Goal: Information Seeking & Learning: Learn about a topic

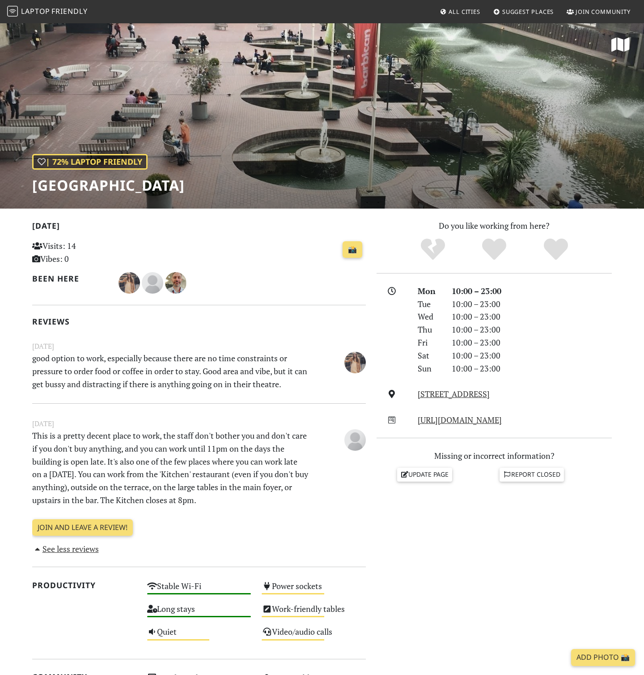
click at [470, 10] on span "All Cities" at bounding box center [465, 12] width 32 height 8
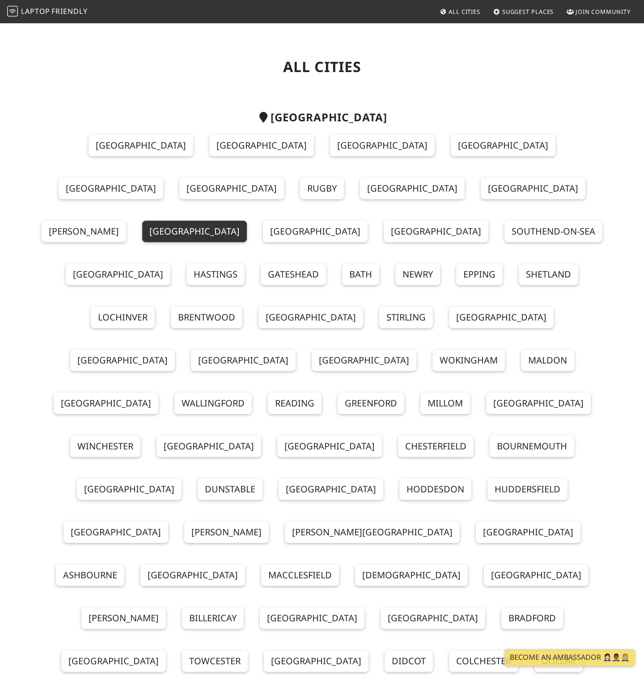
click at [247, 221] on link "[GEOGRAPHIC_DATA]" at bounding box center [194, 231] width 105 height 21
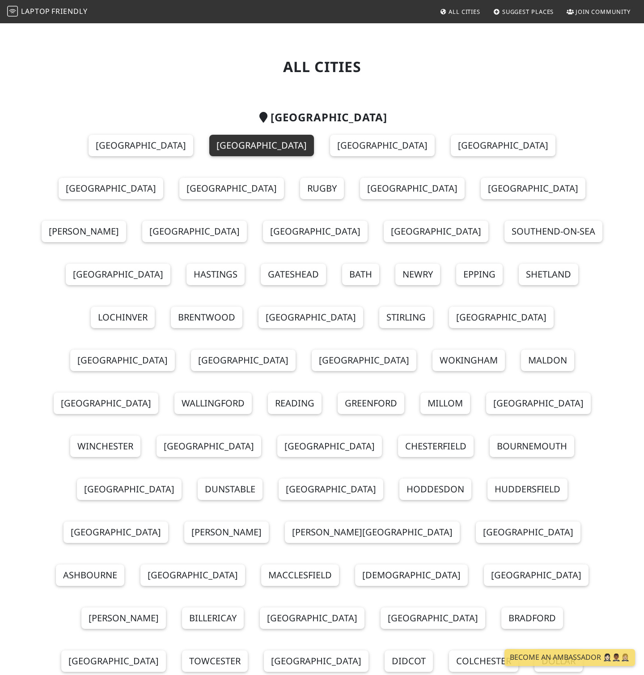
click at [209, 153] on link "London" at bounding box center [261, 145] width 105 height 21
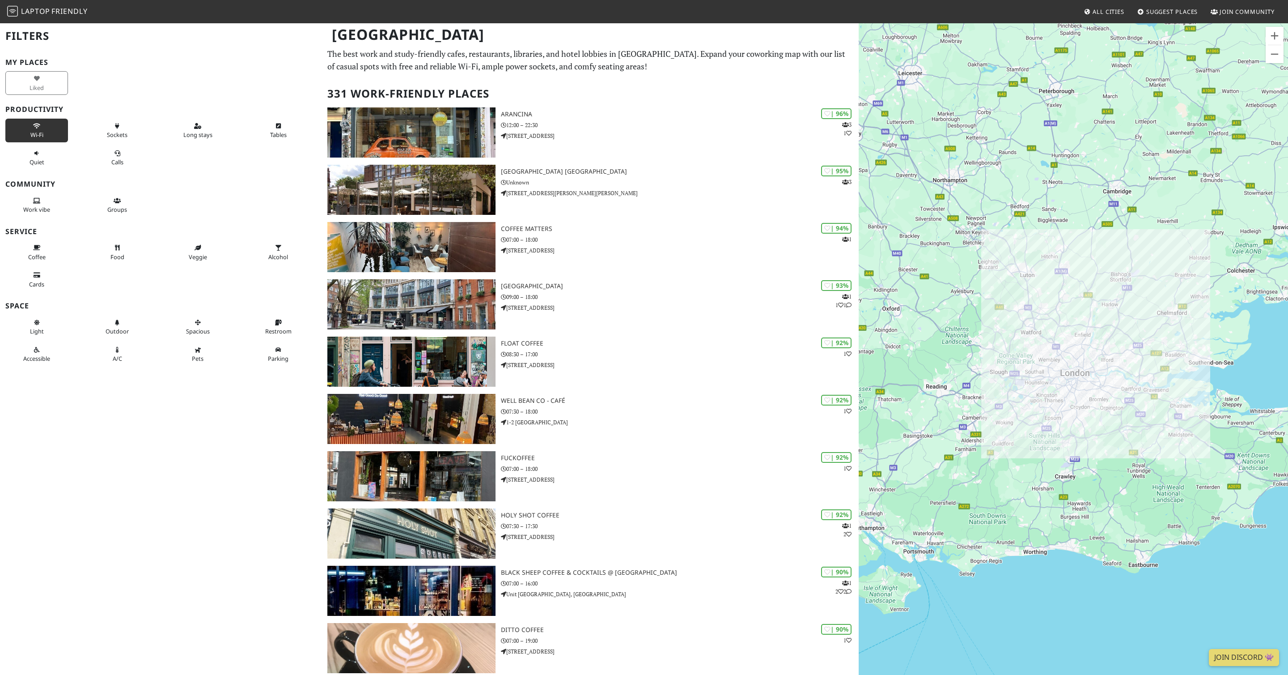
click at [34, 127] on icon at bounding box center [36, 126] width 7 height 6
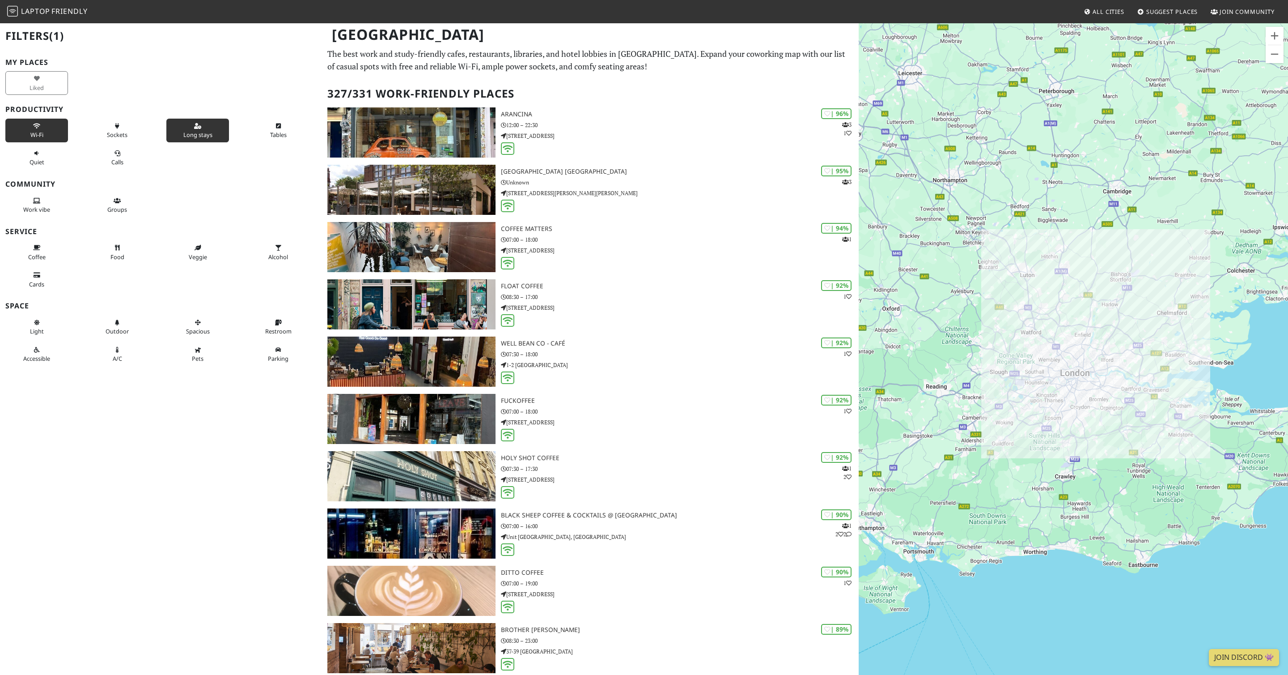
click at [193, 127] on button "Long stays" at bounding box center [197, 131] width 63 height 24
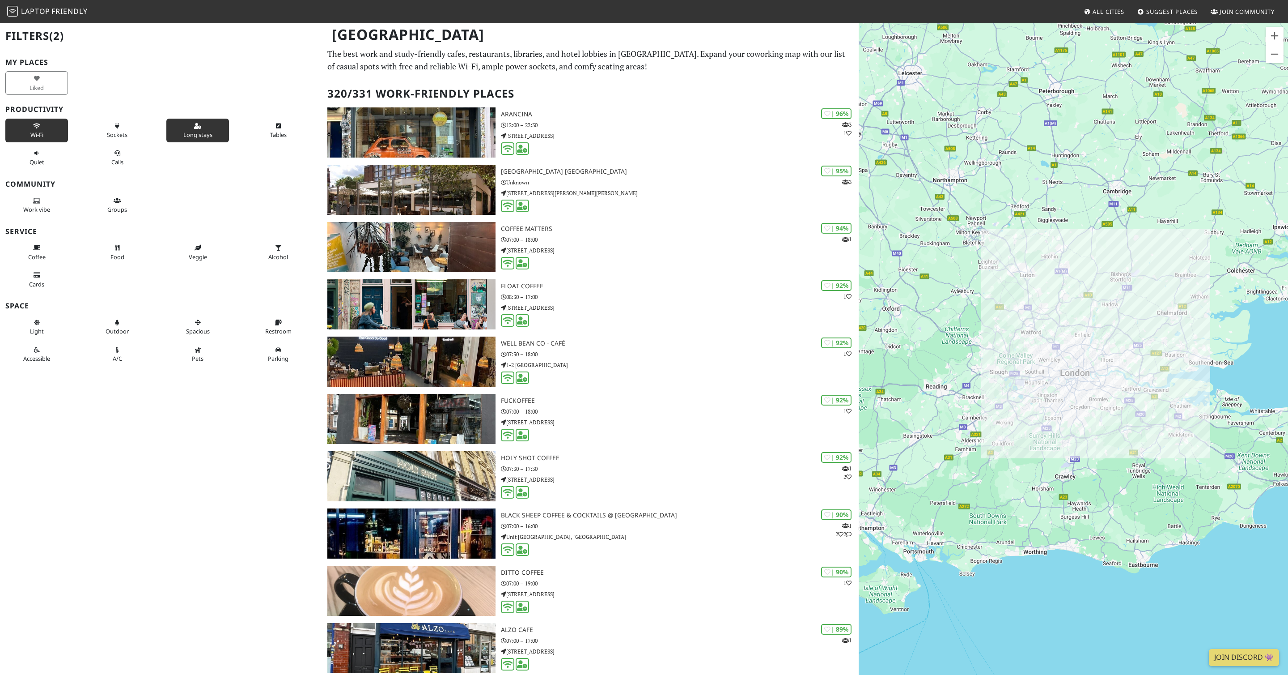
click at [644, 415] on div "To navigate, press the arrow keys." at bounding box center [1073, 359] width 429 height 675
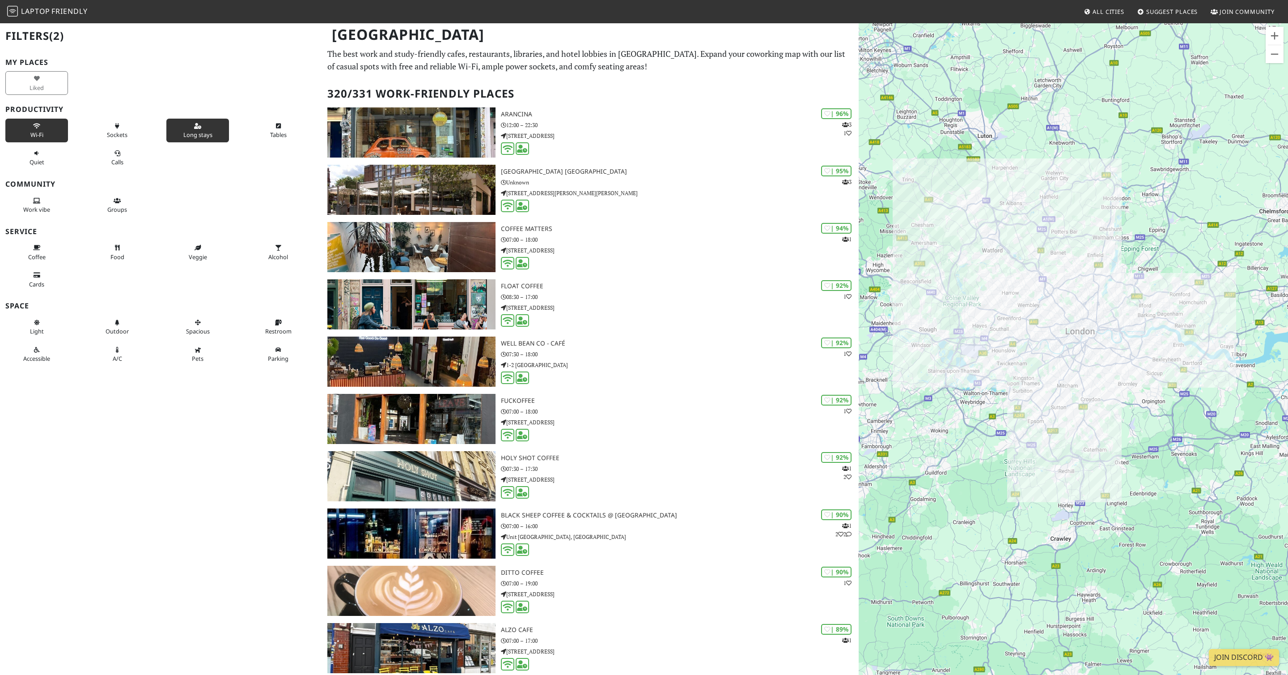
click at [644, 390] on div "To navigate, press the arrow keys." at bounding box center [1073, 359] width 429 height 675
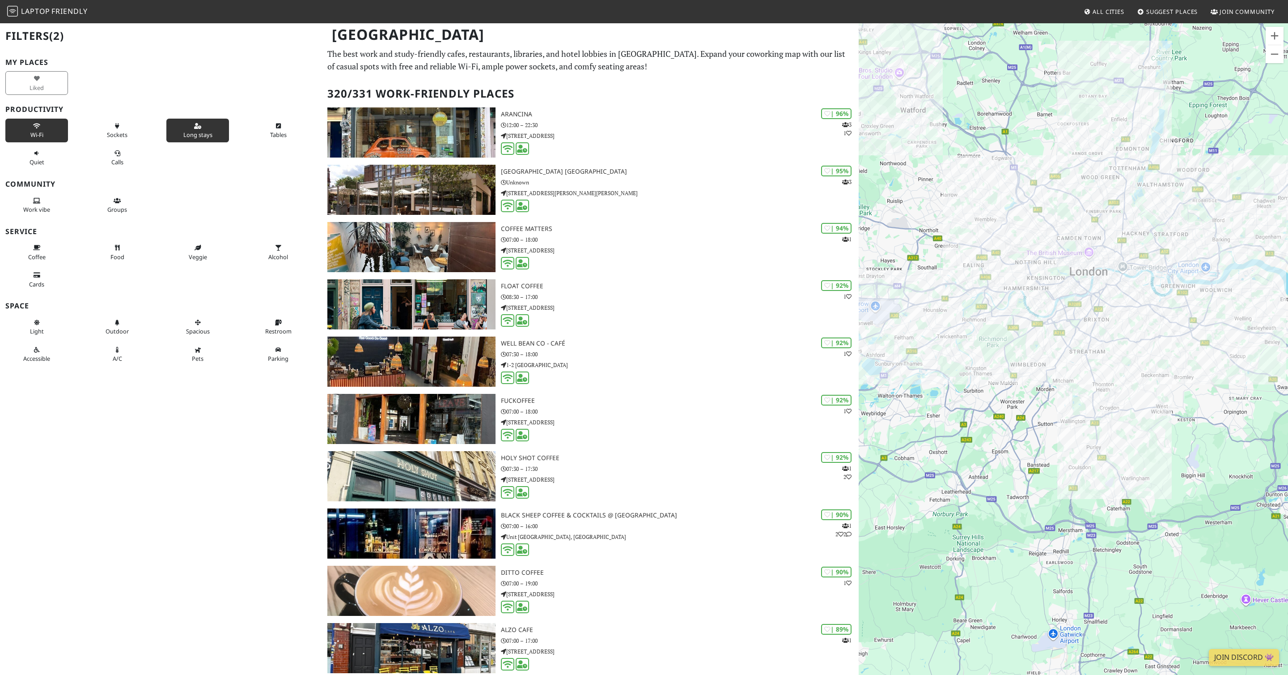
click at [644, 390] on div "To navigate, press the arrow keys." at bounding box center [1073, 359] width 429 height 675
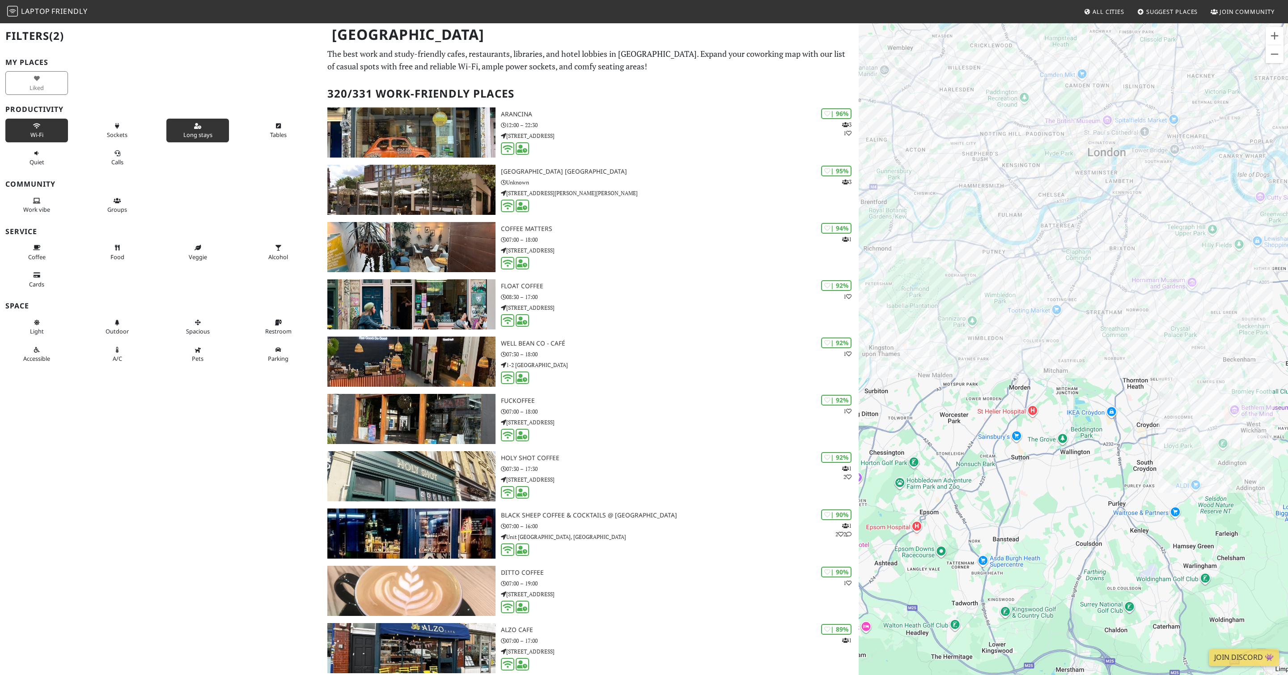
click at [644, 181] on div "To navigate, press the arrow keys." at bounding box center [1073, 359] width 429 height 675
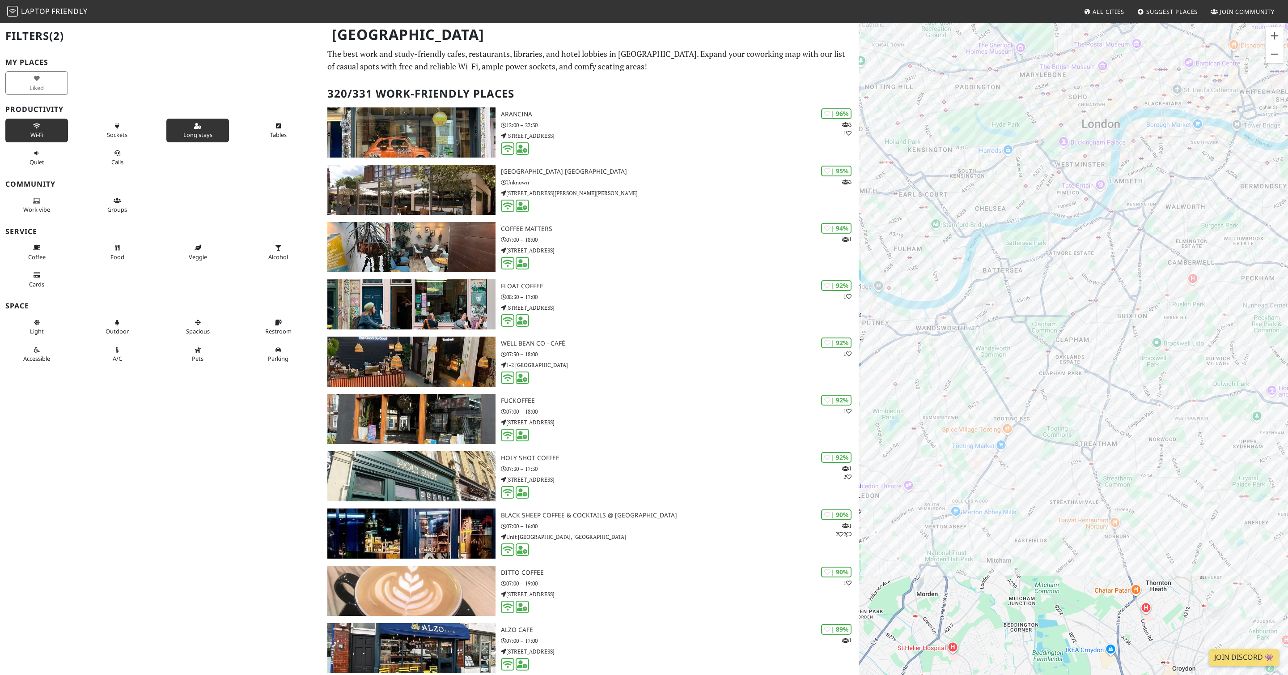
click at [644, 151] on div "To navigate, press the arrow keys." at bounding box center [1073, 359] width 429 height 675
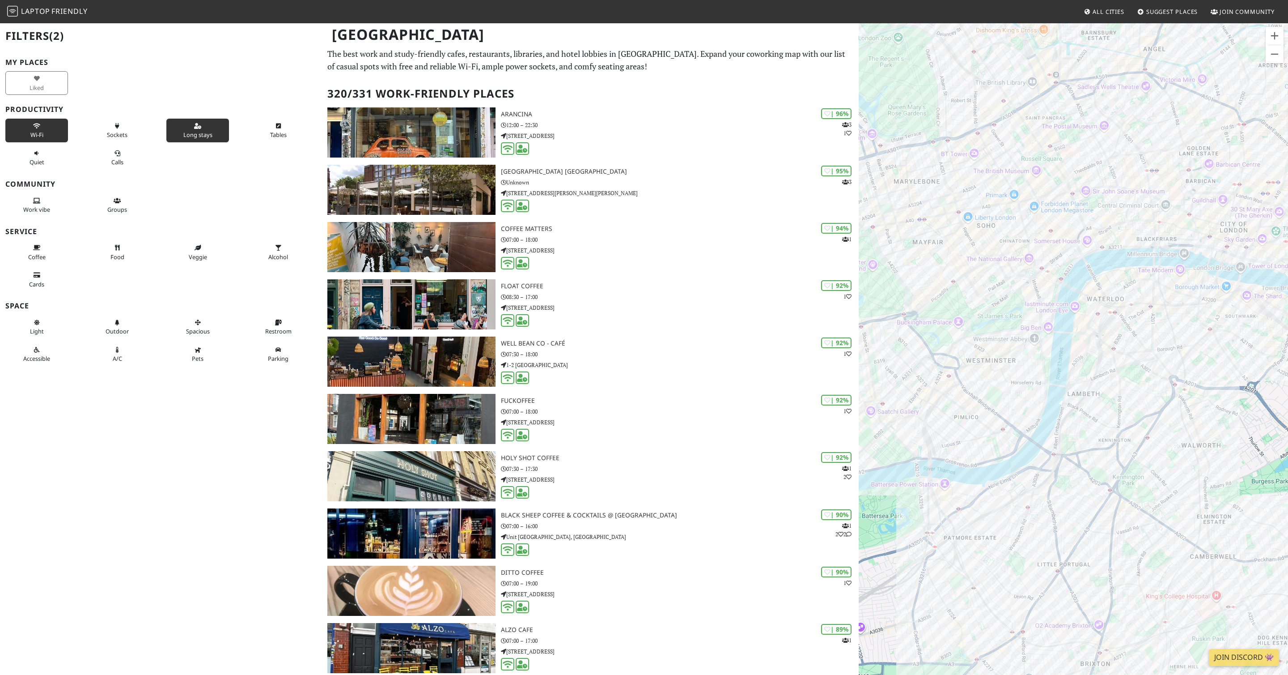
drag, startPoint x: 1113, startPoint y: 118, endPoint x: 1052, endPoint y: 308, distance: 199.2
click at [644, 308] on div "To navigate, press the arrow keys." at bounding box center [1073, 359] width 429 height 675
click at [644, 224] on div "To navigate, press the arrow keys." at bounding box center [1073, 359] width 429 height 675
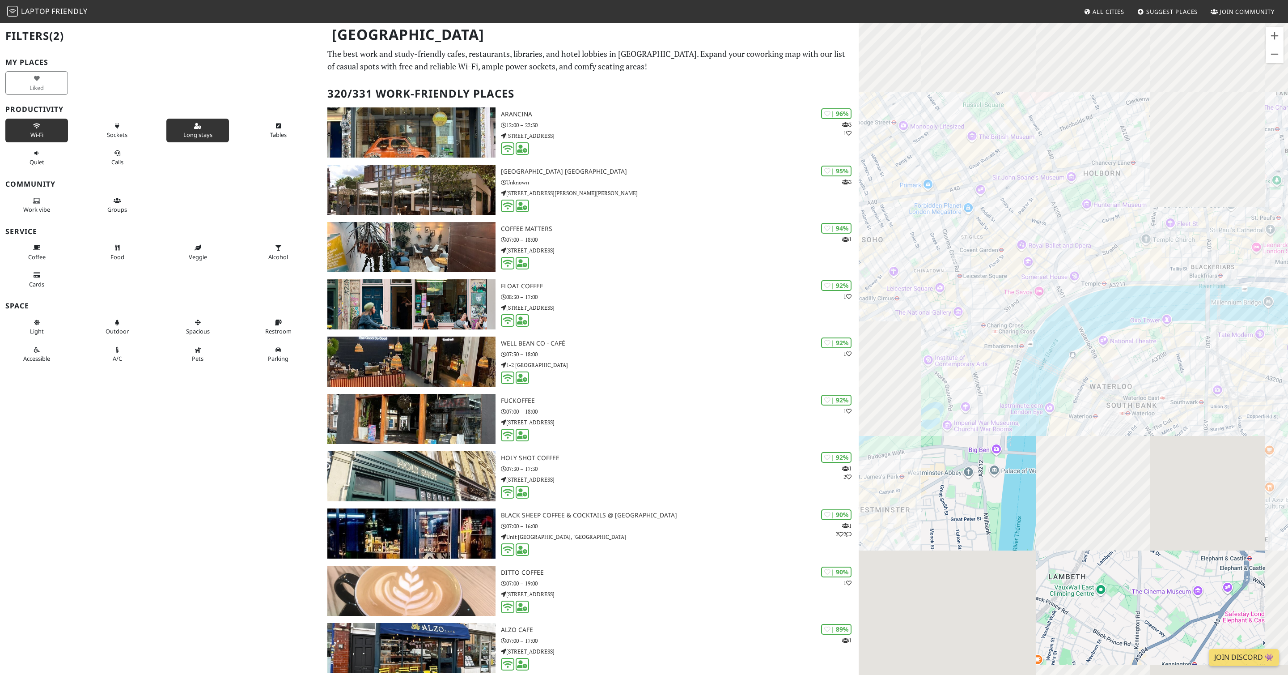
click at [644, 223] on div "To navigate, press the arrow keys." at bounding box center [1073, 359] width 429 height 675
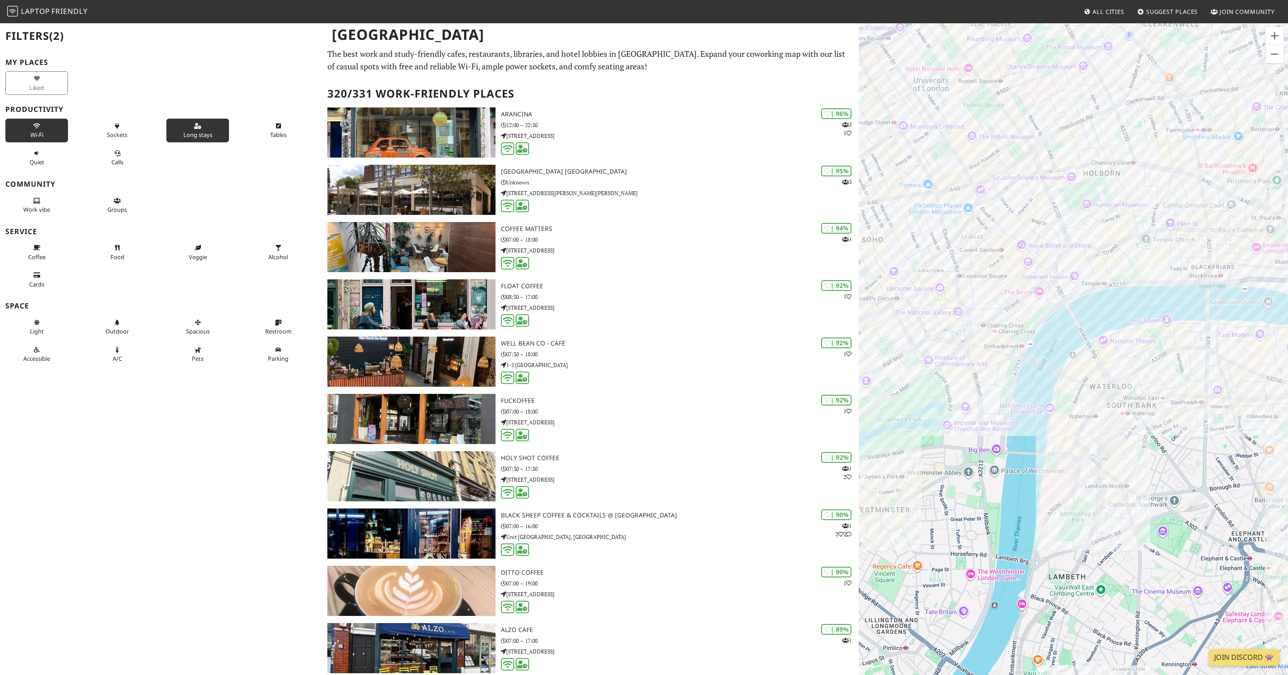
click at [644, 223] on div "To navigate, press the arrow keys." at bounding box center [1073, 359] width 429 height 675
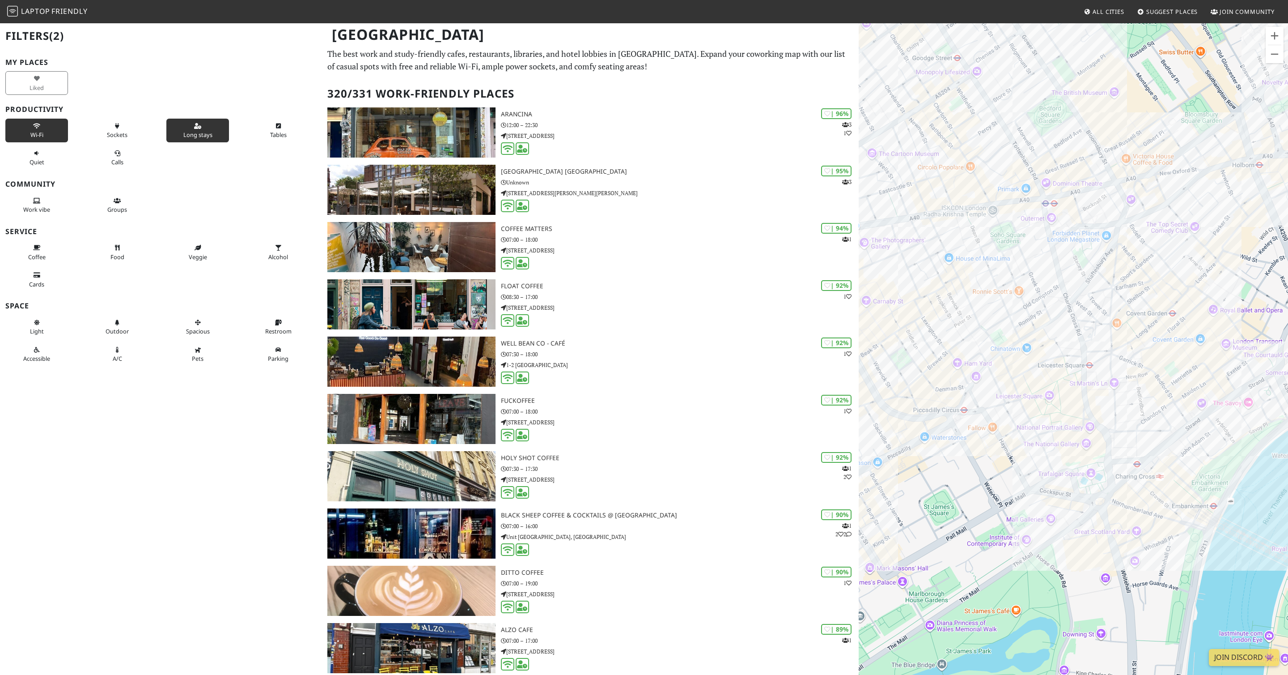
drag, startPoint x: 1027, startPoint y: 223, endPoint x: 1279, endPoint y: 261, distance: 255.1
click at [644, 262] on div "To navigate, press the arrow keys." at bounding box center [1073, 359] width 429 height 675
click at [644, 309] on div "To navigate, press the arrow keys. [GEOGRAPHIC_DATA]" at bounding box center [1073, 359] width 429 height 675
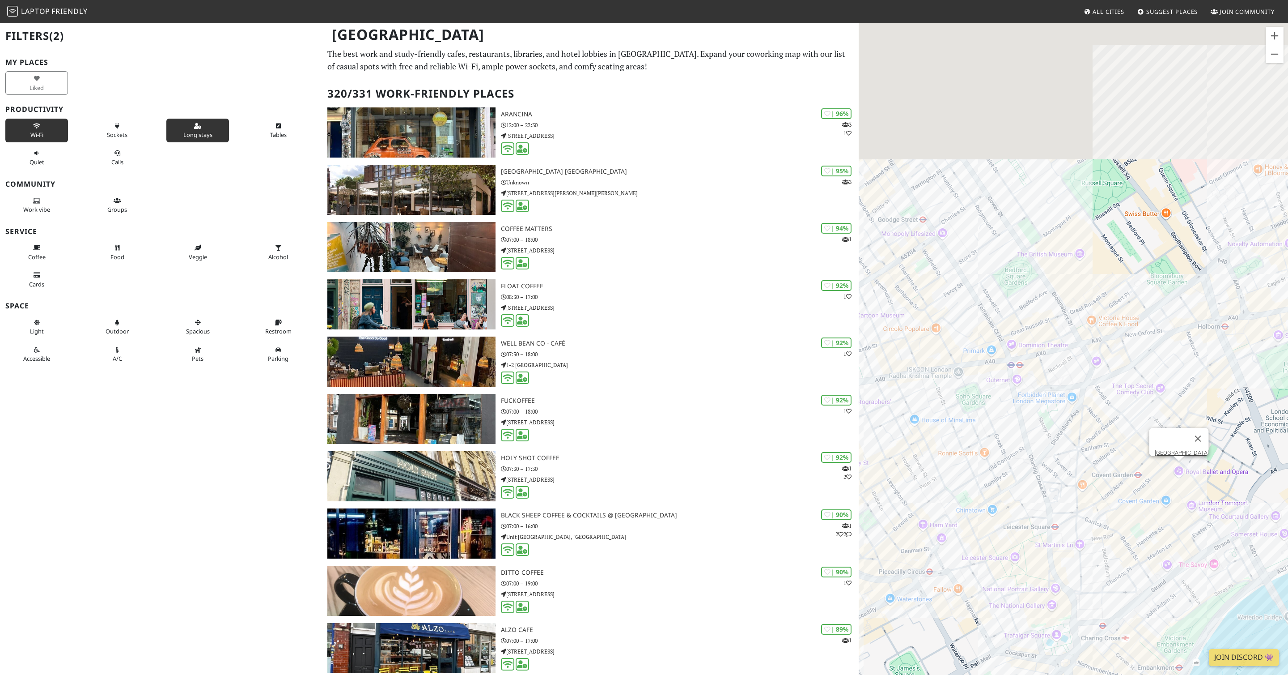
drag, startPoint x: 1153, startPoint y: 127, endPoint x: 1028, endPoint y: 349, distance: 254.8
click at [644, 349] on div "To navigate, press the arrow keys. [GEOGRAPHIC_DATA]" at bounding box center [1073, 359] width 429 height 675
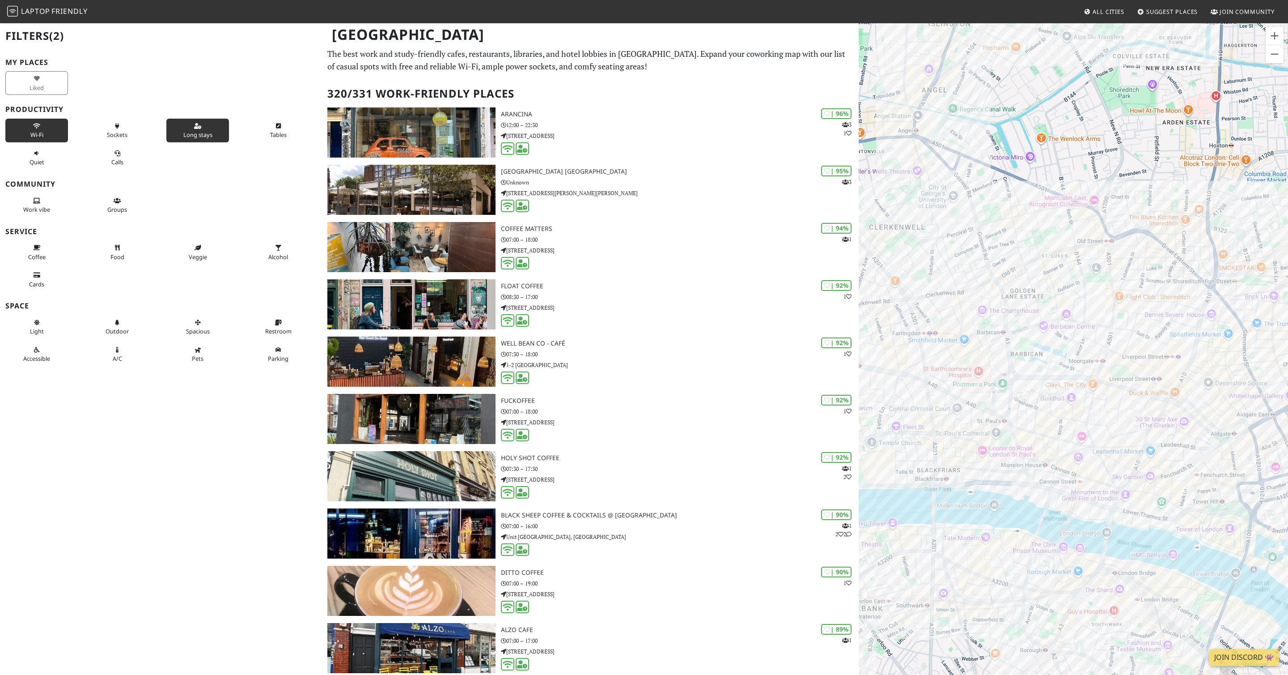
drag, startPoint x: 1250, startPoint y: 179, endPoint x: 919, endPoint y: 170, distance: 331.6
click at [644, 170] on div "To navigate, press the arrow keys. [GEOGRAPHIC_DATA]" at bounding box center [1073, 359] width 429 height 675
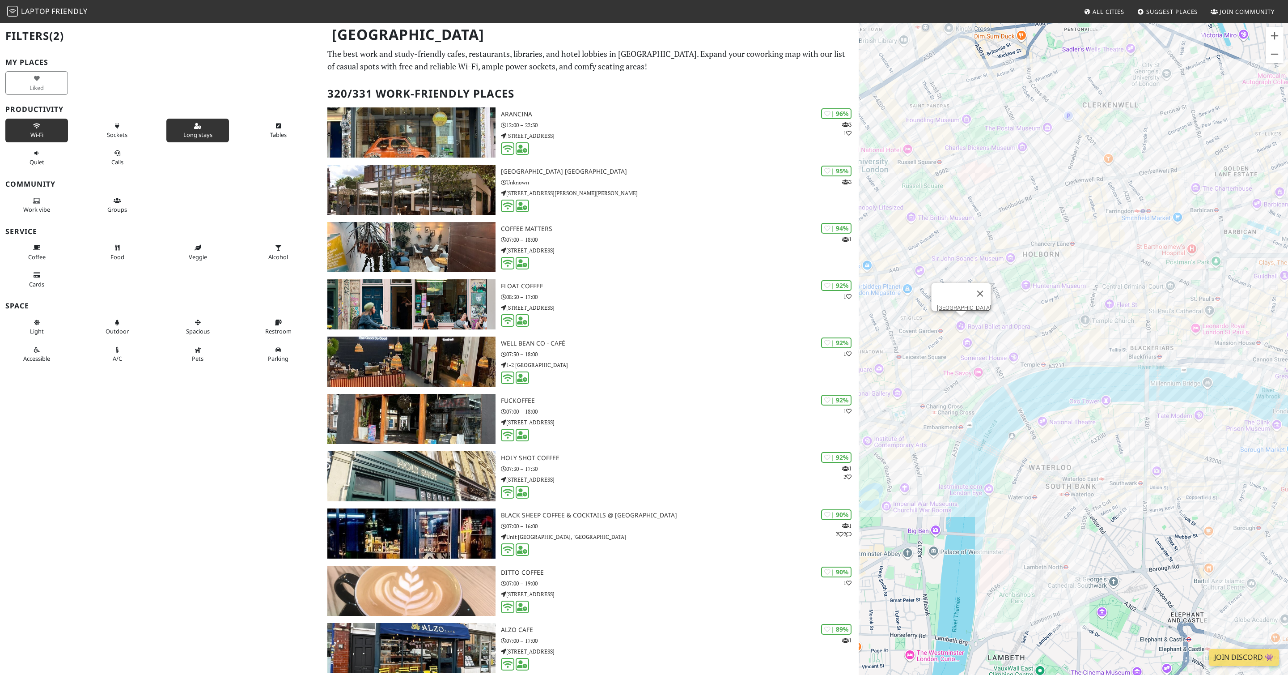
drag, startPoint x: 982, startPoint y: 269, endPoint x: 1201, endPoint y: 144, distance: 252.1
click at [644, 144] on div "To navigate, press the arrow keys. [GEOGRAPHIC_DATA]" at bounding box center [1073, 359] width 429 height 675
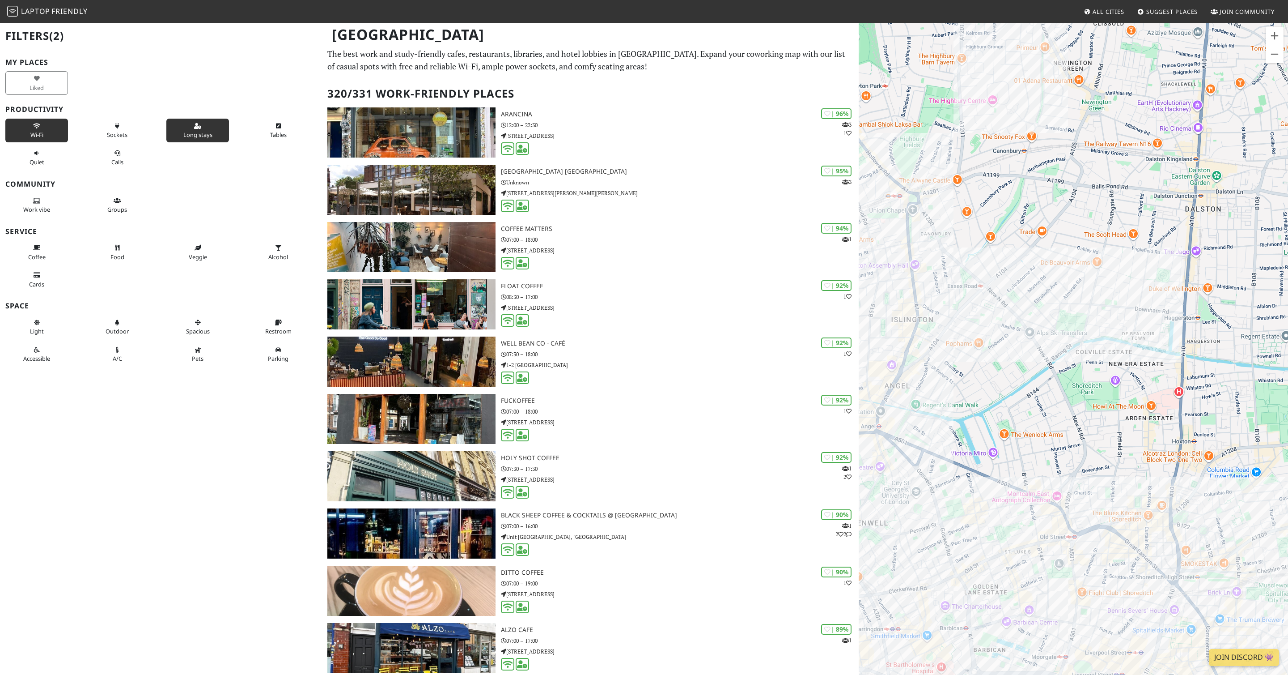
click at [137, 440] on div "Filters (2) My Places Liked Productivity Wi-Fi Sockets Long stays Tables Quiet …" at bounding box center [161, 337] width 322 height 675
click at [41, 319] on button "Light" at bounding box center [36, 327] width 63 height 24
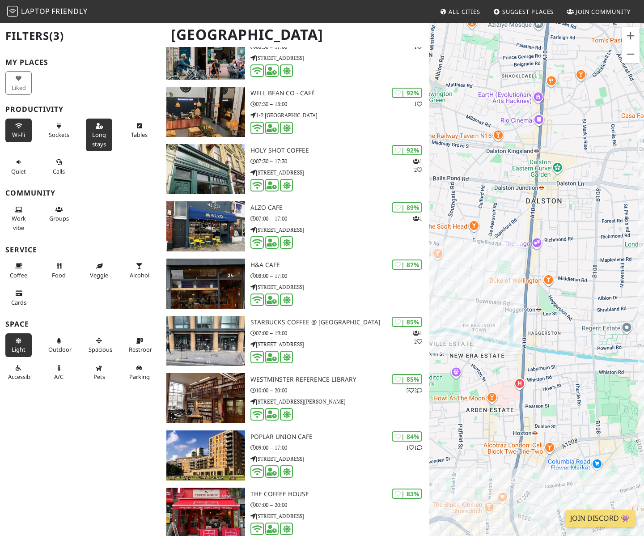
scroll to position [384, 0]
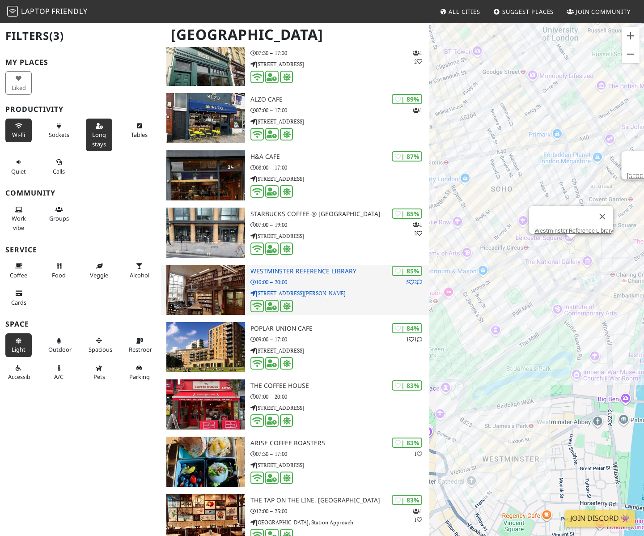
click at [322, 284] on p "10:00 – 20:00" at bounding box center [339, 282] width 179 height 8
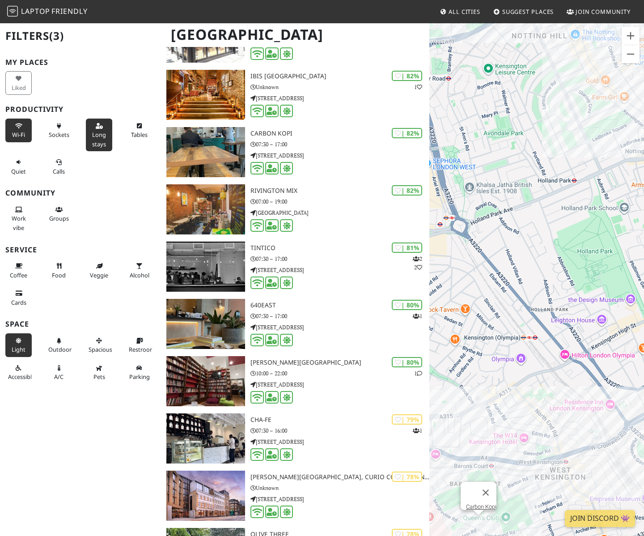
scroll to position [938, 0]
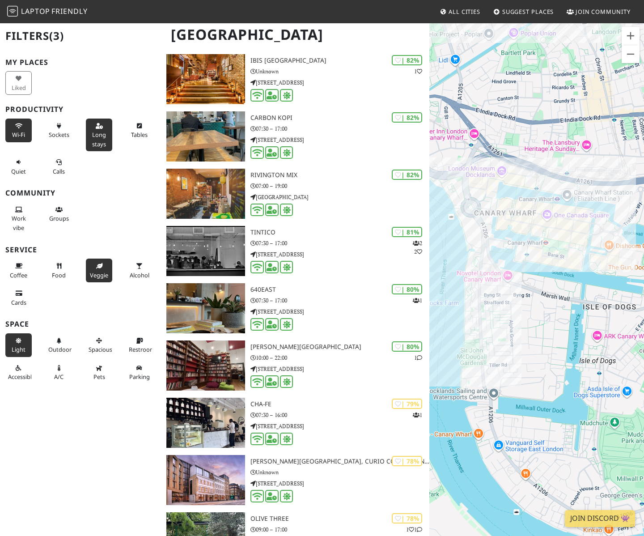
click at [110, 272] on button "Veggie" at bounding box center [99, 271] width 26 height 24
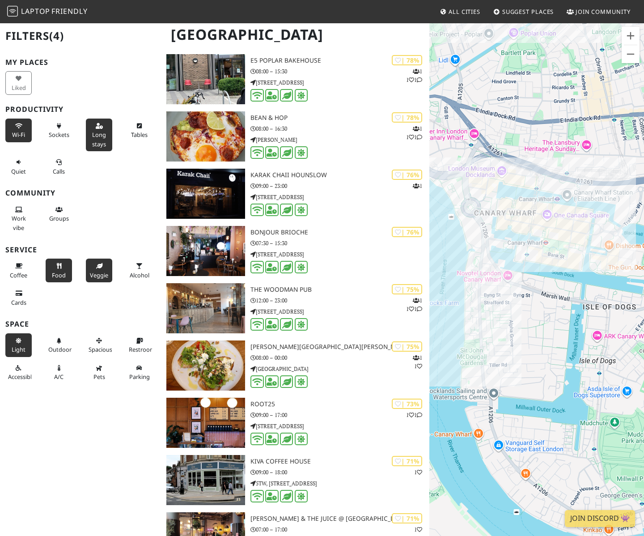
click at [64, 274] on span "Food" at bounding box center [59, 275] width 14 height 8
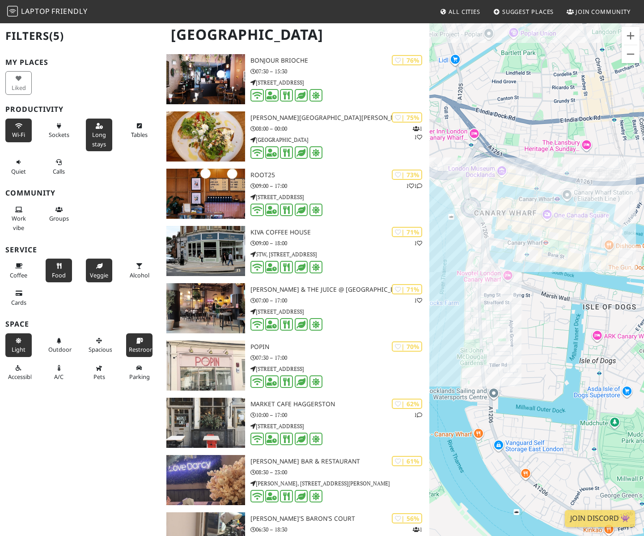
click at [141, 342] on icon at bounding box center [139, 341] width 7 height 6
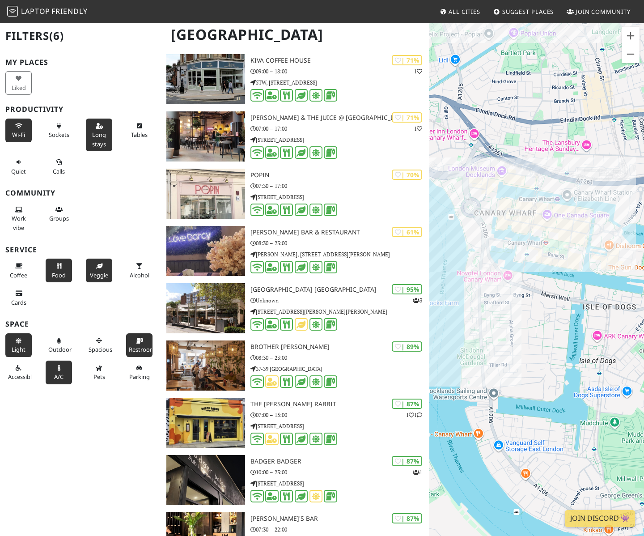
click at [60, 378] on span "A/C" at bounding box center [58, 377] width 9 height 8
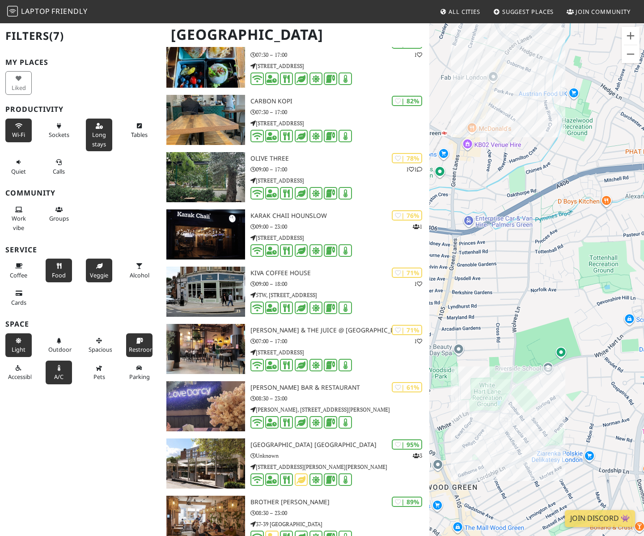
scroll to position [0, 0]
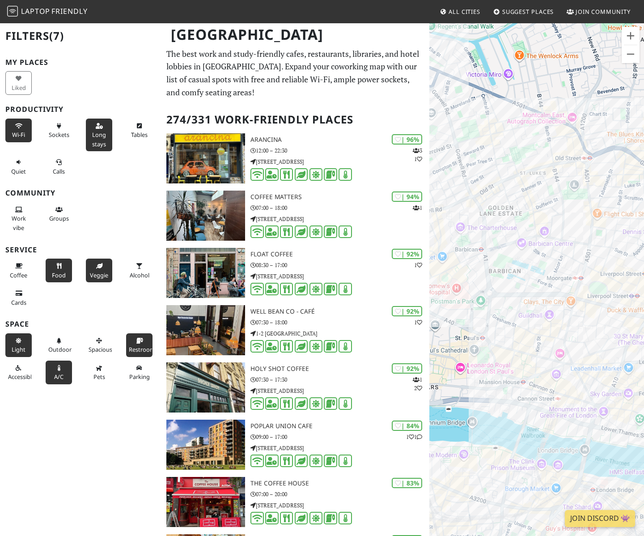
drag, startPoint x: 468, startPoint y: 354, endPoint x: 644, endPoint y: 243, distance: 207.5
click at [644, 243] on div "To navigate, press the arrow keys. [GEOGRAPHIC_DATA]" at bounding box center [536, 290] width 215 height 536
click at [531, 238] on div "To navigate, press the arrow keys. [GEOGRAPHIC_DATA]" at bounding box center [536, 290] width 215 height 536
click at [534, 224] on link "[GEOGRAPHIC_DATA]" at bounding box center [530, 227] width 54 height 7
click at [523, 242] on div "To navigate, press the arrow keys. [GEOGRAPHIC_DATA]" at bounding box center [536, 290] width 215 height 536
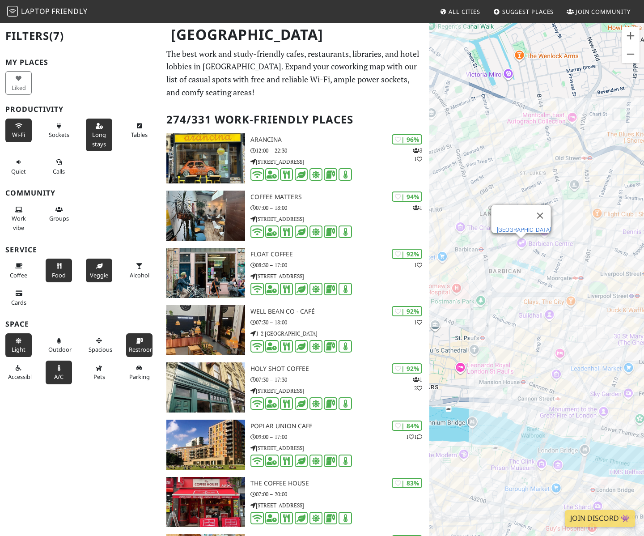
click at [526, 226] on link "[GEOGRAPHIC_DATA]" at bounding box center [524, 229] width 54 height 7
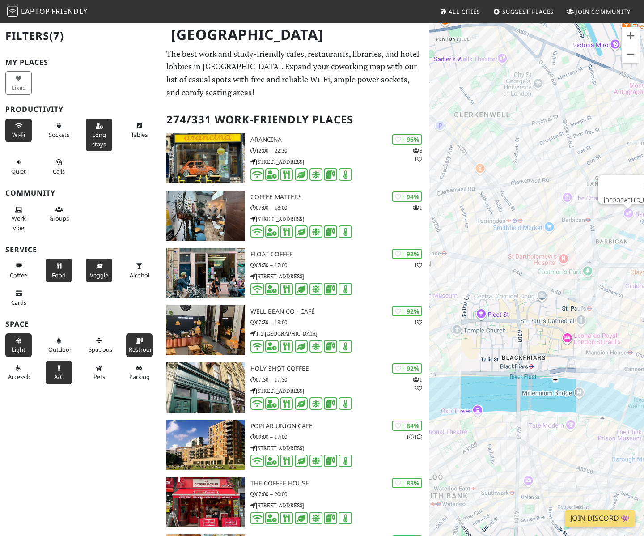
drag, startPoint x: 492, startPoint y: 261, endPoint x: 614, endPoint y: 235, distance: 124.7
click at [614, 235] on div "To navigate, press the arrow keys. [GEOGRAPHIC_DATA]" at bounding box center [536, 290] width 215 height 536
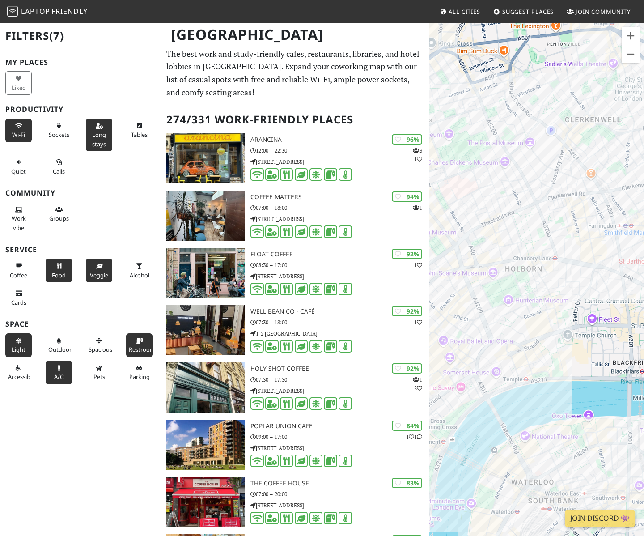
drag, startPoint x: 522, startPoint y: 250, endPoint x: 629, endPoint y: 250, distance: 107.8
click at [629, 250] on div "To navigate, press the arrow keys. [GEOGRAPHIC_DATA]" at bounding box center [536, 290] width 215 height 536
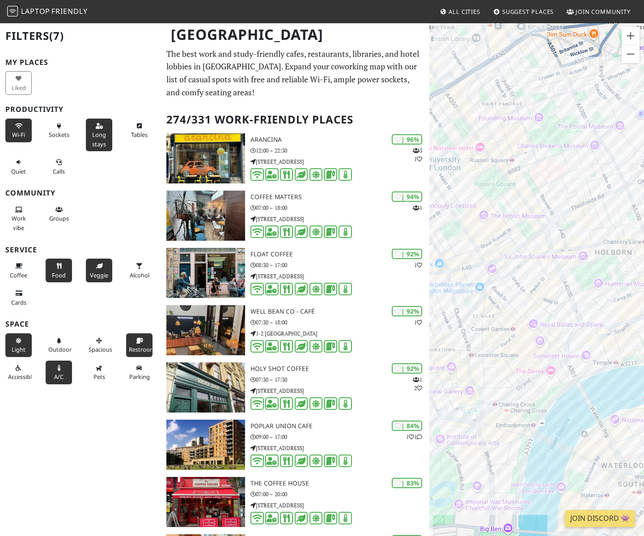
drag, startPoint x: 555, startPoint y: 277, endPoint x: 644, endPoint y: 260, distance: 90.6
click at [644, 260] on div "To navigate, press the arrow keys. [GEOGRAPHIC_DATA]" at bounding box center [536, 290] width 215 height 536
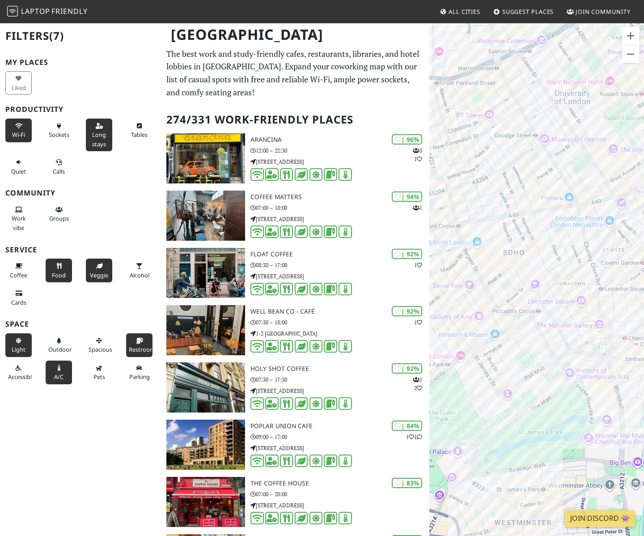
drag, startPoint x: 474, startPoint y: 236, endPoint x: 602, endPoint y: 165, distance: 146.4
click at [602, 165] on div "To navigate, press the arrow keys. [GEOGRAPHIC_DATA]" at bounding box center [536, 290] width 215 height 536
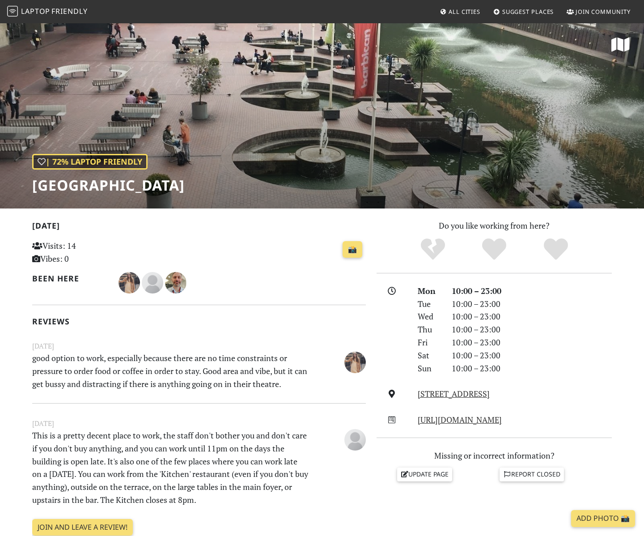
click at [323, 274] on div at bounding box center [243, 282] width 248 height 21
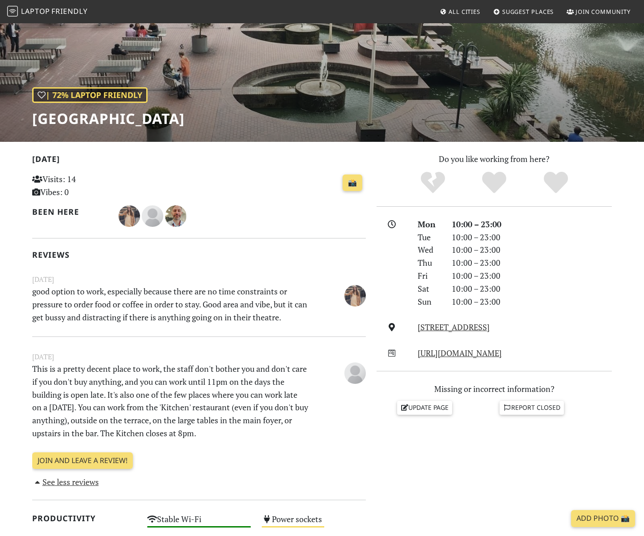
scroll to position [68, 0]
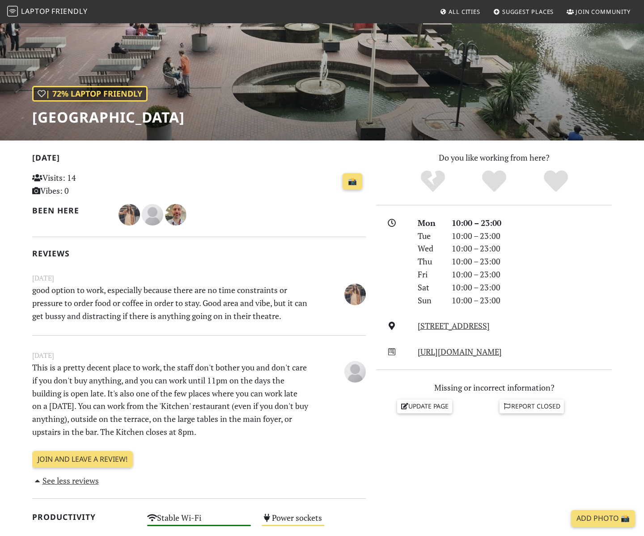
click at [251, 263] on div "Today Visits: 14 Vibes: 0 📸 Been here Reviews November 26, 2023 good option to …" at bounding box center [199, 319] width 334 height 336
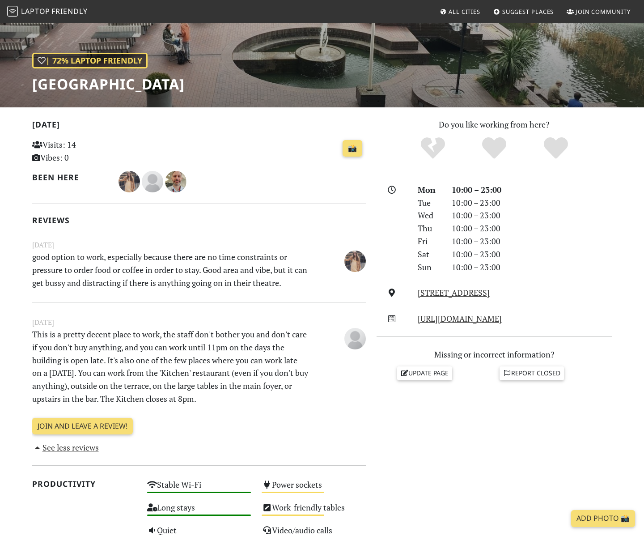
scroll to position [106, 0]
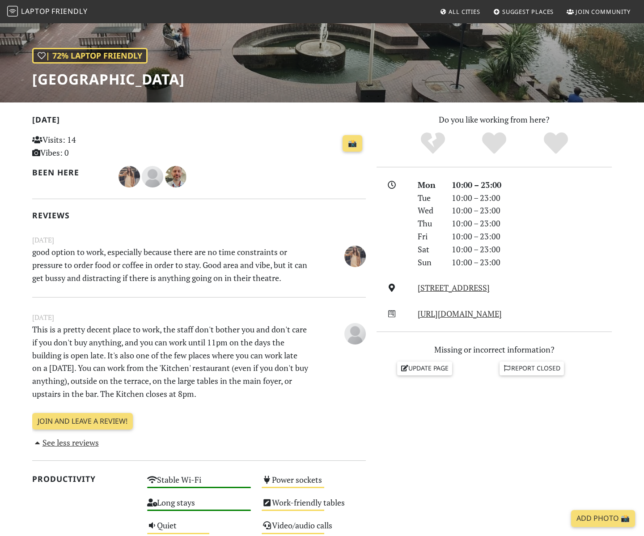
click at [251, 263] on p "good option to work, especially because there are no time constraints or pressu…" at bounding box center [170, 265] width 287 height 38
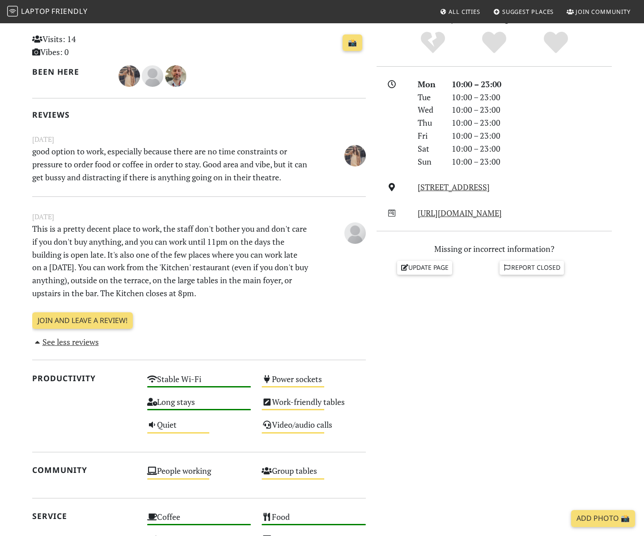
scroll to position [207, 0]
click at [215, 270] on p "This is a pretty decent place to work, the staff don't bother you and don't car…" at bounding box center [170, 260] width 287 height 77
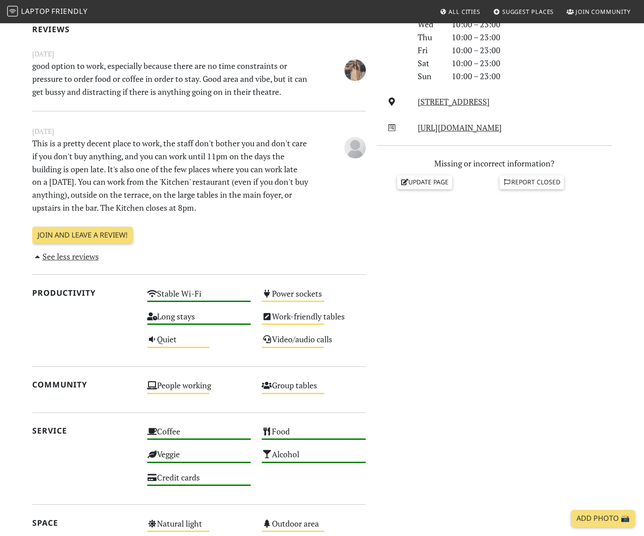
scroll to position [293, 0]
click at [241, 215] on div "June 04, 2023 This is a pretty decent place to work, the staff don't bother you…" at bounding box center [199, 180] width 334 height 140
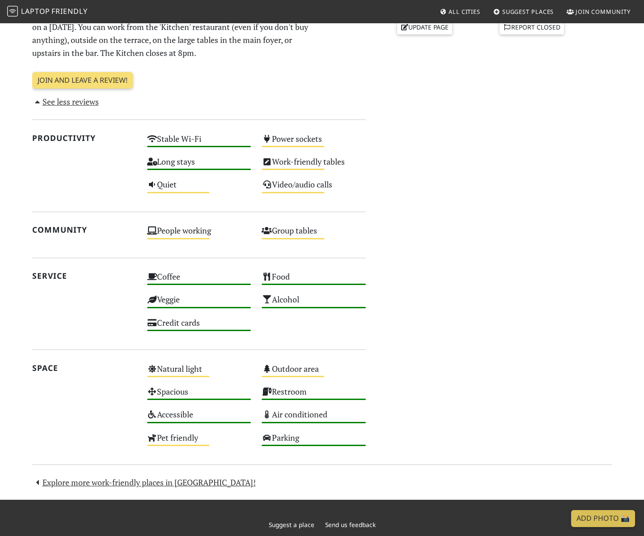
scroll to position [495, 0]
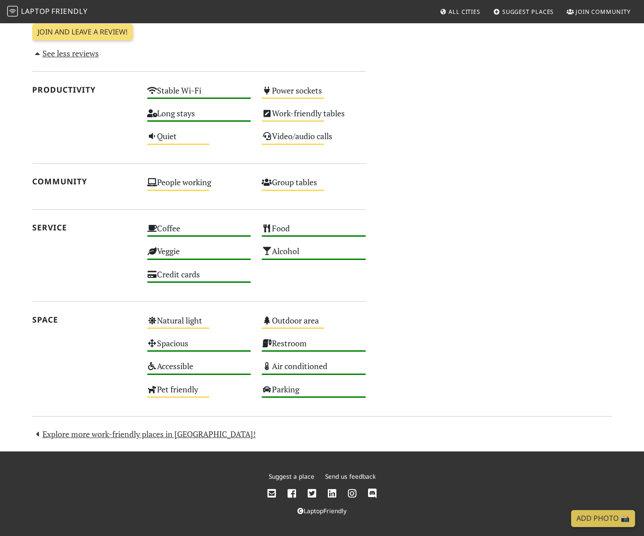
click at [475, 197] on div "Do you like working from here? Mon 10:00 – 23:00 Tue 10:00 – 23:00 Wed 10:00 – …" at bounding box center [494, 64] width 246 height 681
